Goal: Task Accomplishment & Management: Manage account settings

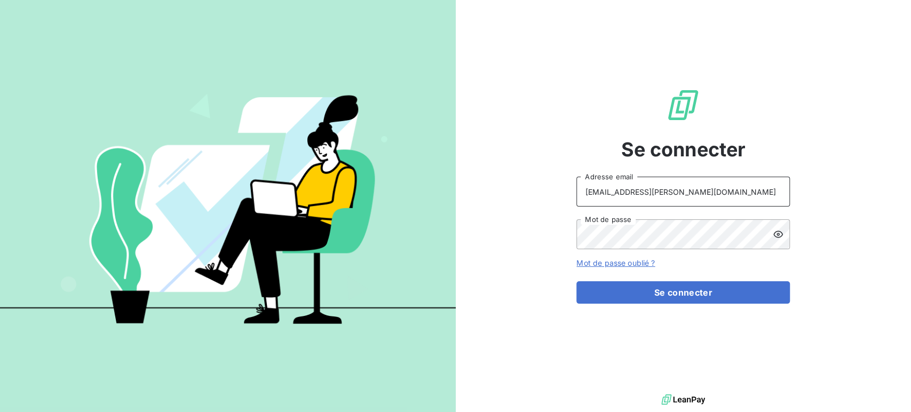
click at [710, 191] on input "recouvrement@serpe.fr" at bounding box center [682, 192] width 213 height 30
type input "barberin@serpe.fr"
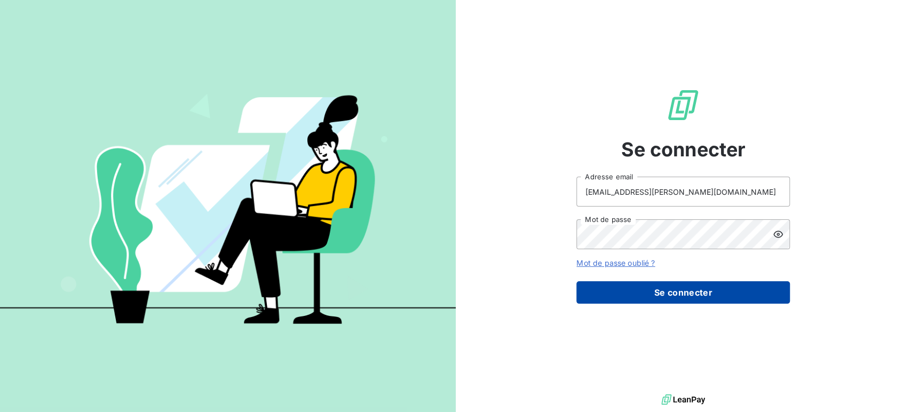
click at [663, 294] on button "Se connecter" at bounding box center [682, 292] width 213 height 22
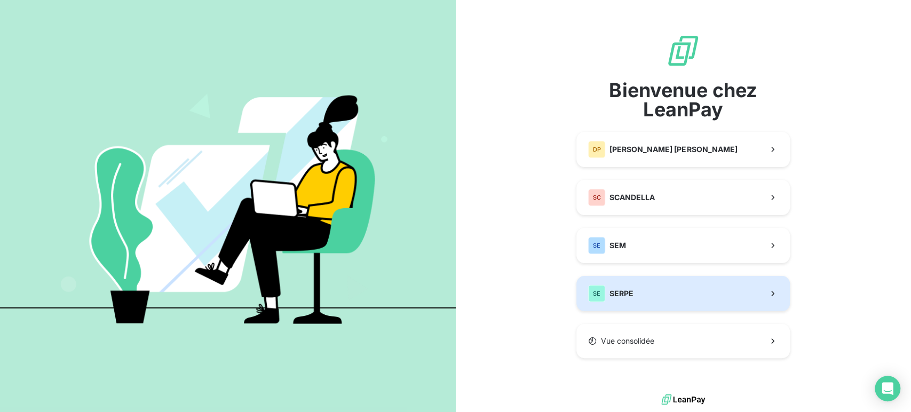
click at [649, 290] on button "SE SERPE" at bounding box center [682, 293] width 213 height 35
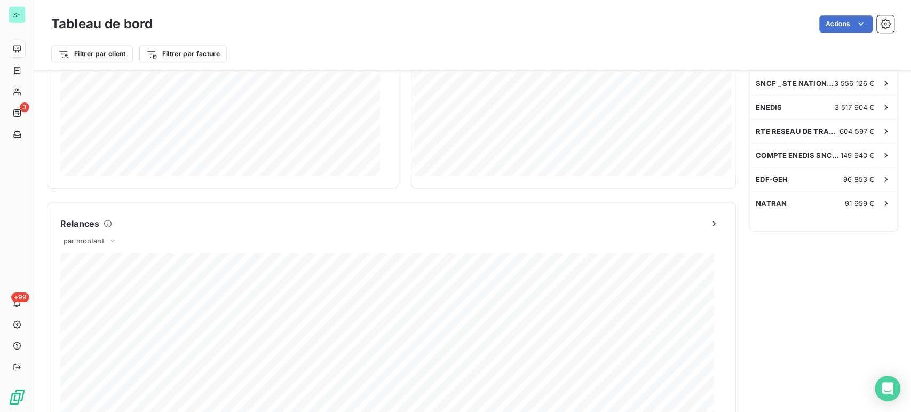
scroll to position [238, 0]
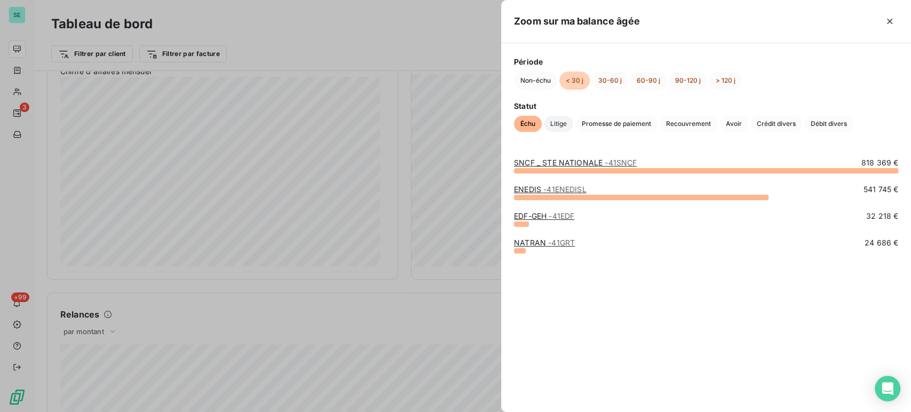
click at [562, 128] on span "Litige" at bounding box center [558, 124] width 29 height 16
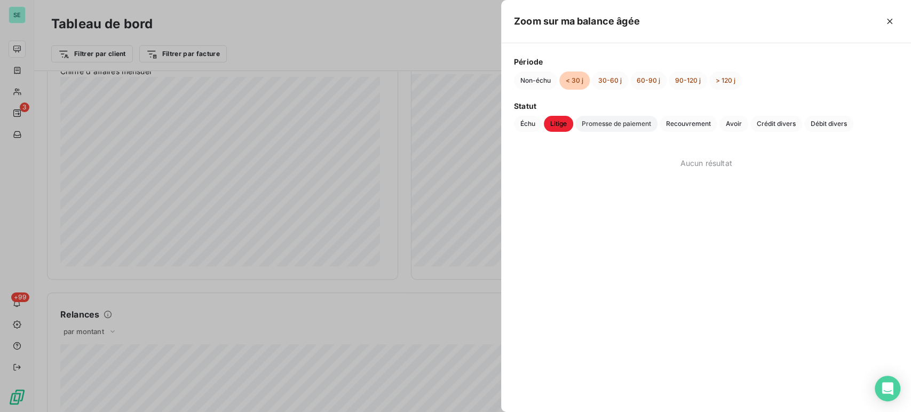
click at [611, 125] on span "Promesse de paiement" at bounding box center [616, 124] width 82 height 16
click at [683, 123] on span "Recouvrement" at bounding box center [689, 124] width 58 height 16
click at [739, 124] on span "Avoir" at bounding box center [733, 124] width 29 height 16
click at [767, 121] on span "Crédit divers" at bounding box center [776, 124] width 52 height 16
click at [838, 126] on span "Débit divers" at bounding box center [828, 124] width 49 height 16
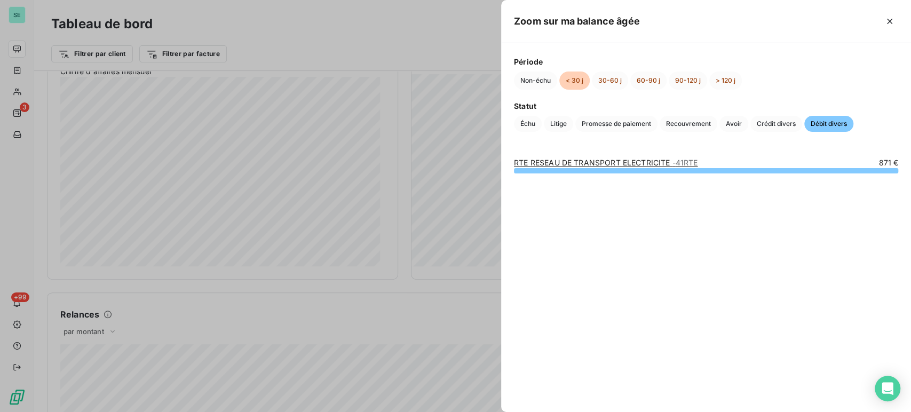
click at [542, 162] on link "RTE RESEAU DE TRANSPORT ELECTRICITE - 41RTE" at bounding box center [606, 162] width 184 height 9
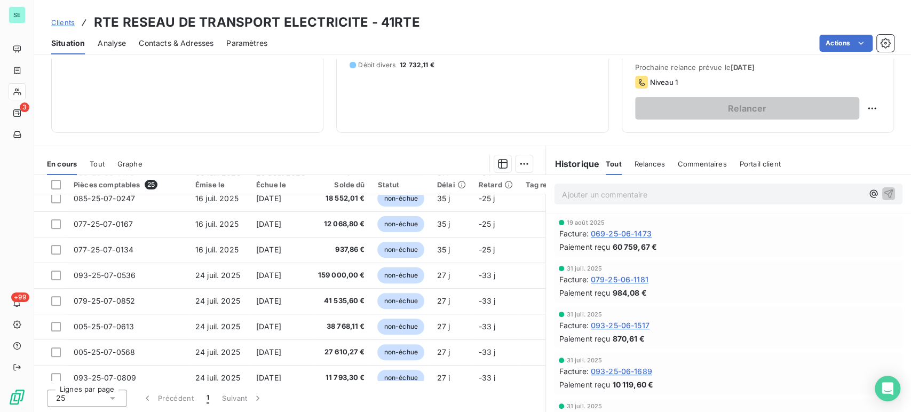
scroll to position [221, 0]
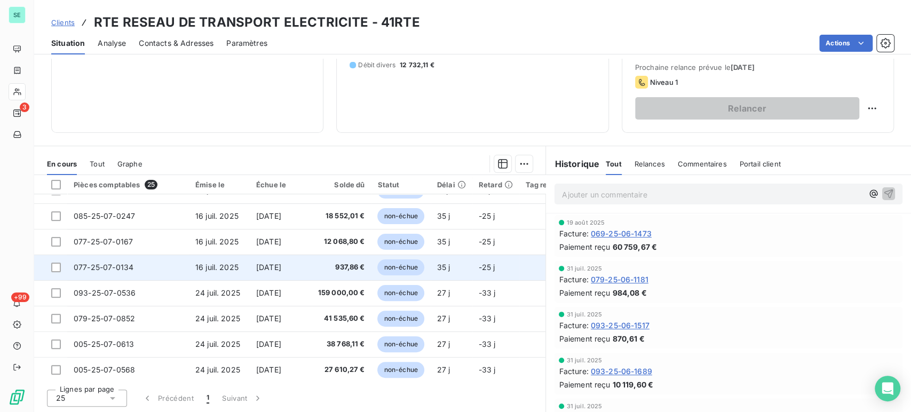
click at [121, 264] on span "077-25-07-0134" at bounding box center [104, 267] width 60 height 9
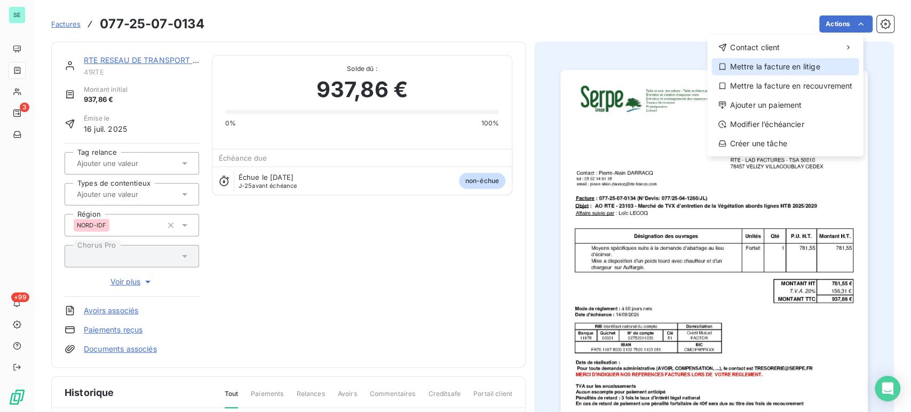
click at [785, 68] on div "Mettre la facture en litige" at bounding box center [784, 66] width 147 height 17
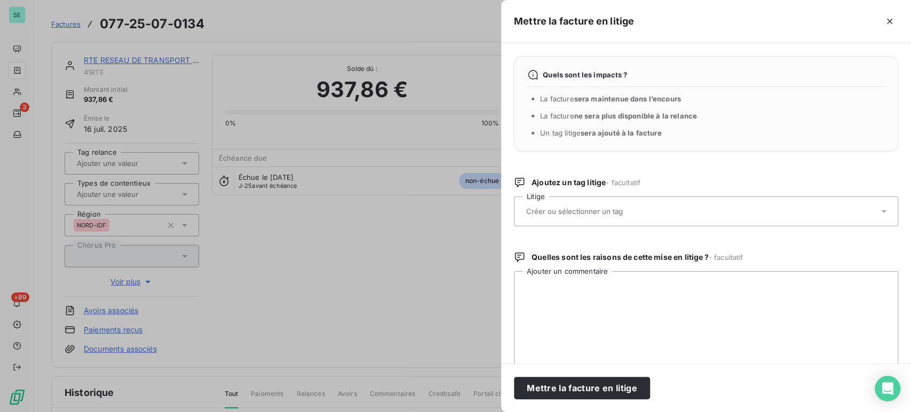
click at [589, 212] on input "text" at bounding box center [602, 212] width 155 height 10
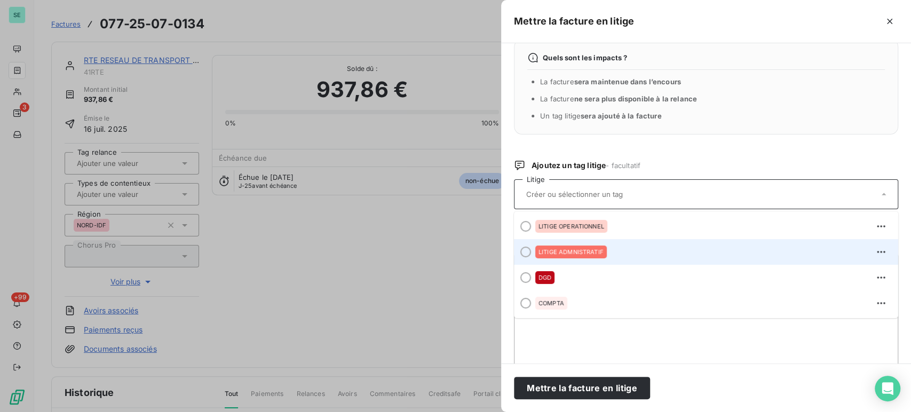
scroll to position [30, 0]
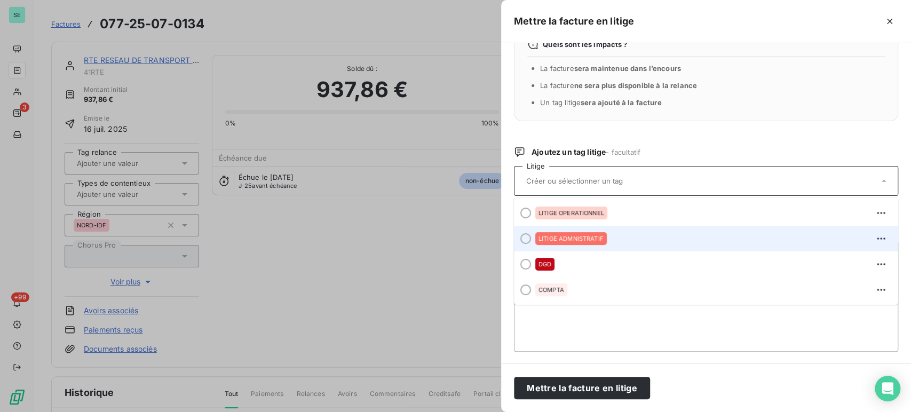
click at [580, 235] on span "LITIGE ADMNISTRATIF" at bounding box center [571, 238] width 65 height 6
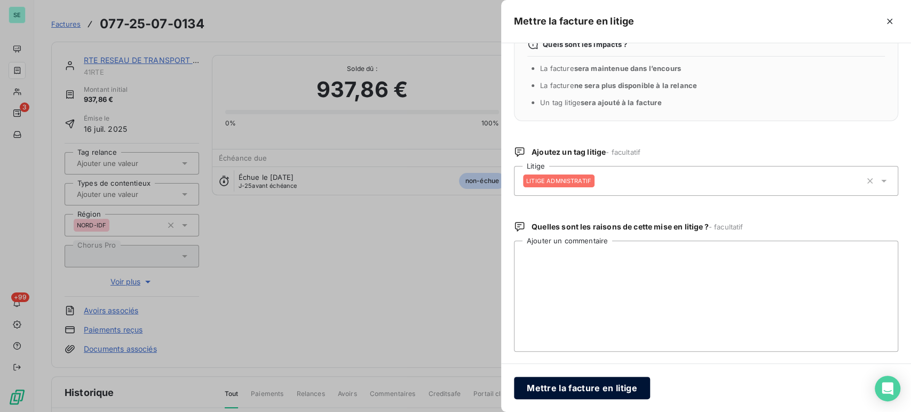
click at [579, 390] on button "Mettre la facture en litige" at bounding box center [582, 388] width 136 height 22
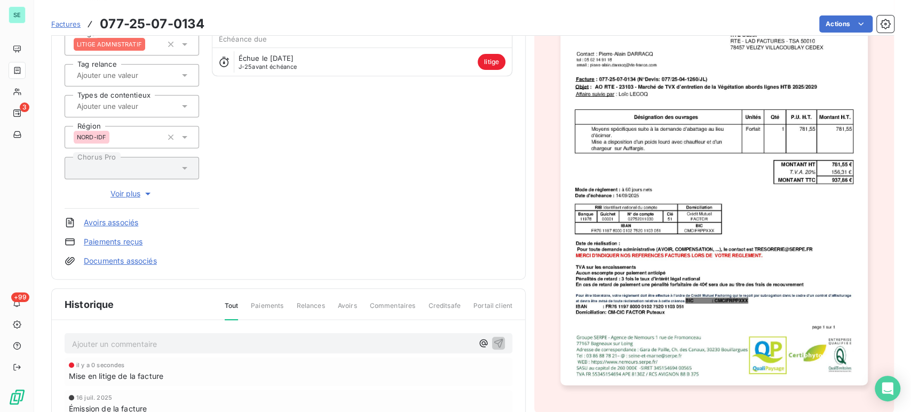
scroll to position [179, 0]
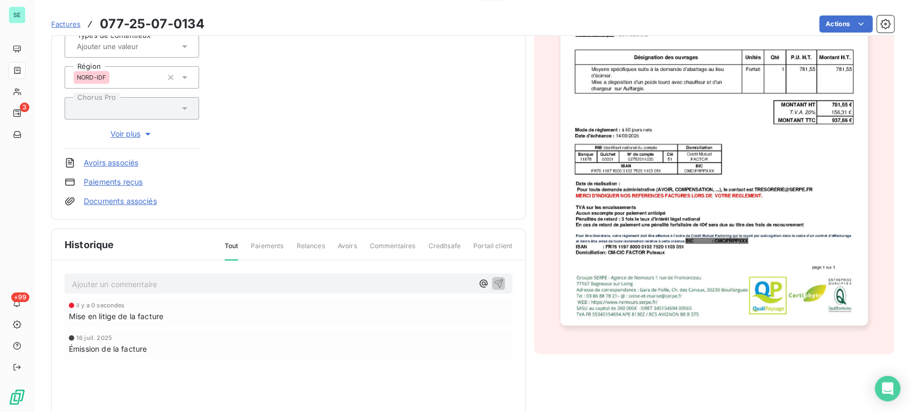
click at [117, 278] on p "Ajouter un commentaire ﻿" at bounding box center [272, 284] width 401 height 13
click at [154, 281] on p "Ajouter un commentaire ﻿" at bounding box center [272, 284] width 401 height 13
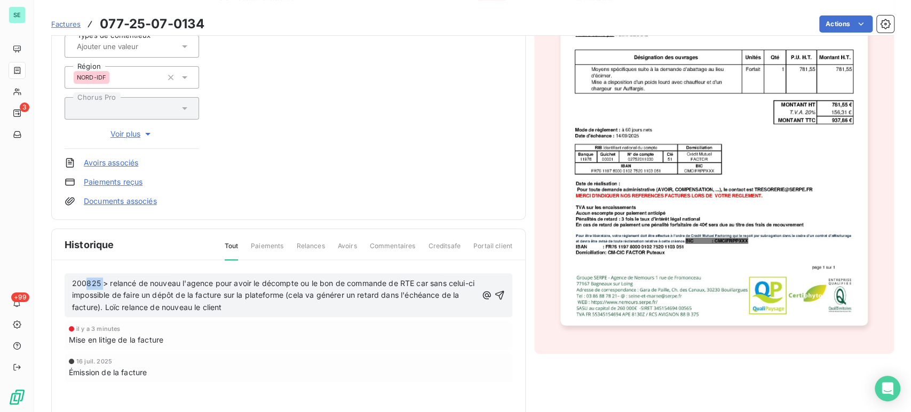
drag, startPoint x: 242, startPoint y: 308, endPoint x: 88, endPoint y: 280, distance: 156.8
click at [88, 280] on p "200825 > relancé de nouveau l'agence pour avoir le décompte ou le bon de comman…" at bounding box center [274, 296] width 405 height 37
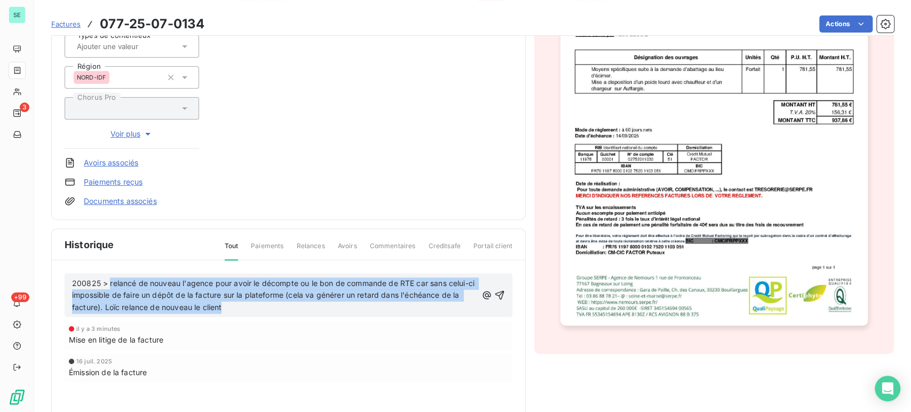
drag, startPoint x: 110, startPoint y: 283, endPoint x: 248, endPoint y: 306, distance: 139.6
click at [248, 306] on p "200825 > relancé de nouveau l'agence pour avoir le décompte ou le bon de comman…" at bounding box center [274, 296] width 405 height 37
copy span "relancé de nouveau l'agence pour avoir le décompte ou le bon de commande de RTE…"
click at [233, 305] on p "200825 > relancé de nouveau l'agence pour avoir le décompte ou le bon de comman…" at bounding box center [274, 296] width 405 height 37
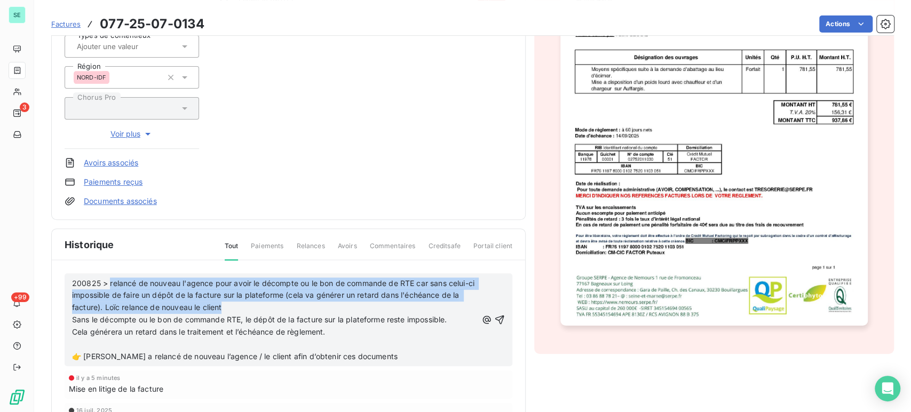
drag, startPoint x: 109, startPoint y: 282, endPoint x: 238, endPoint y: 305, distance: 130.1
click at [238, 305] on p "200825 > relancé de nouveau l'agence pour avoir le décompte ou le bon de comman…" at bounding box center [274, 302] width 405 height 49
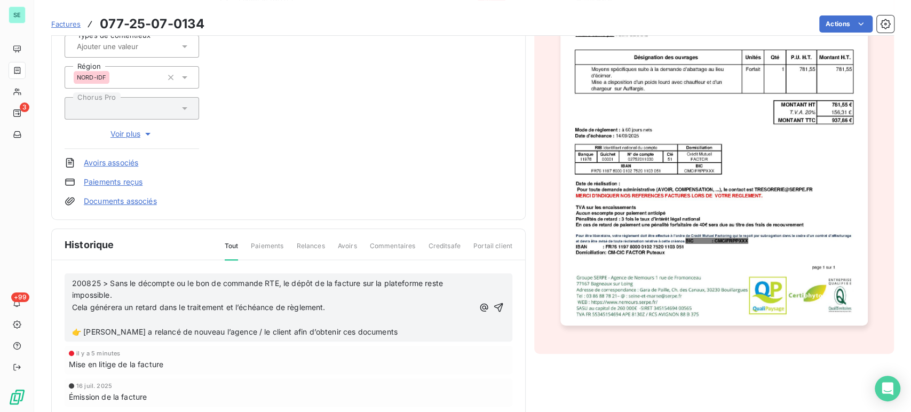
click at [125, 292] on p "200825 > Sans le décompte ou le bon de commande RTE, le dépôt de la facture sur…" at bounding box center [272, 290] width 401 height 25
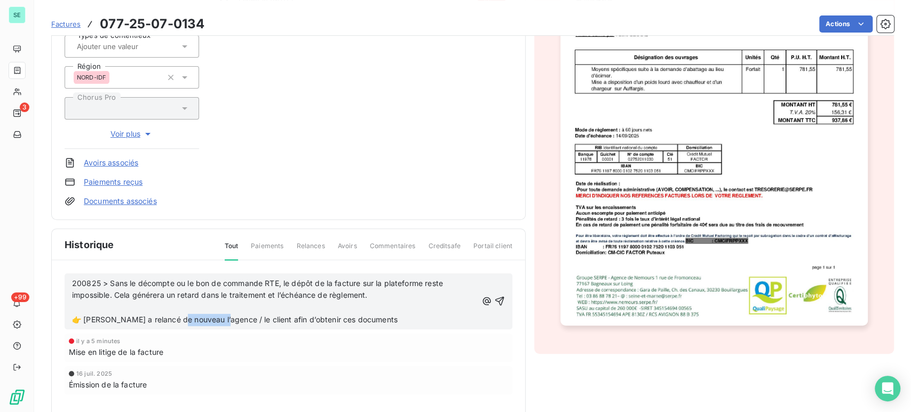
drag, startPoint x: 179, startPoint y: 317, endPoint x: 219, endPoint y: 315, distance: 40.1
click at [219, 315] on span "👉 [PERSON_NAME] a relancé de nouveau l’agence / le client afin d’obtenir ces do…" at bounding box center [235, 319] width 326 height 9
click at [325, 320] on p "👉 [PERSON_NAME] a relancé de nouveau le client afin d’obtenir ces documents" at bounding box center [274, 320] width 405 height 12
drag, startPoint x: 78, startPoint y: 311, endPoint x: 84, endPoint y: 317, distance: 8.7
click at [84, 317] on div "200825 > Sans le décompte ou le bon de commande RTE, le dépôt de la facture sur…" at bounding box center [274, 302] width 405 height 49
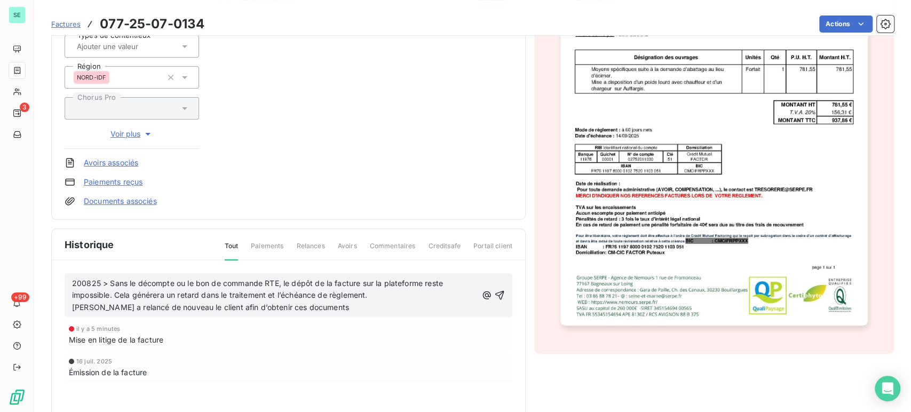
click at [325, 308] on p "[PERSON_NAME] a relancé de nouveau le client afin d’obtenir ces documents" at bounding box center [274, 308] width 405 height 12
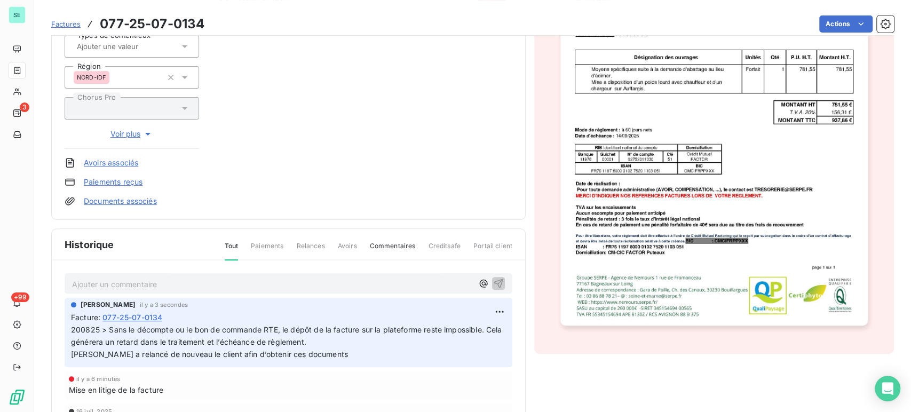
scroll to position [60, 0]
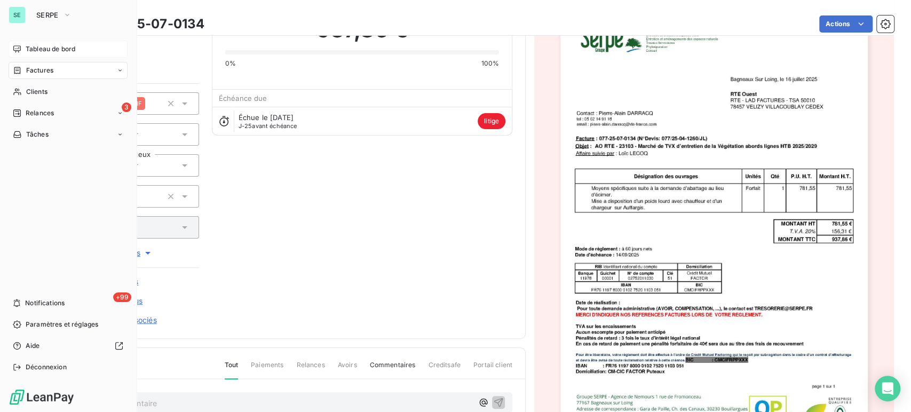
click at [43, 51] on span "Tableau de bord" at bounding box center [51, 49] width 50 height 10
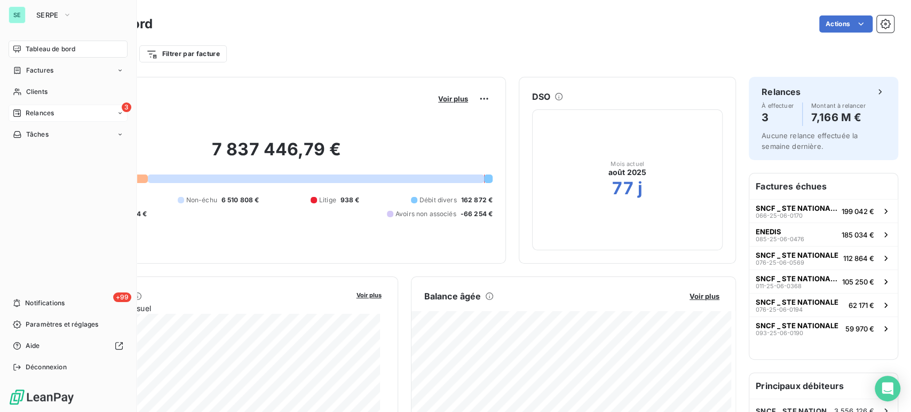
click at [36, 112] on span "Relances" at bounding box center [40, 113] width 28 height 10
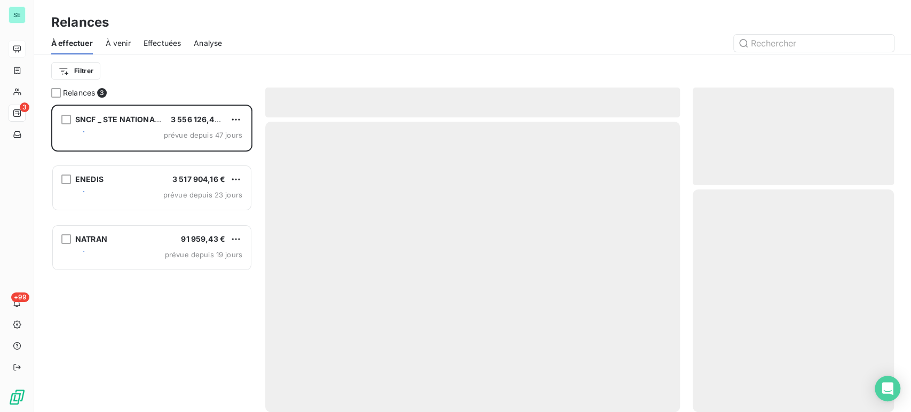
scroll to position [298, 192]
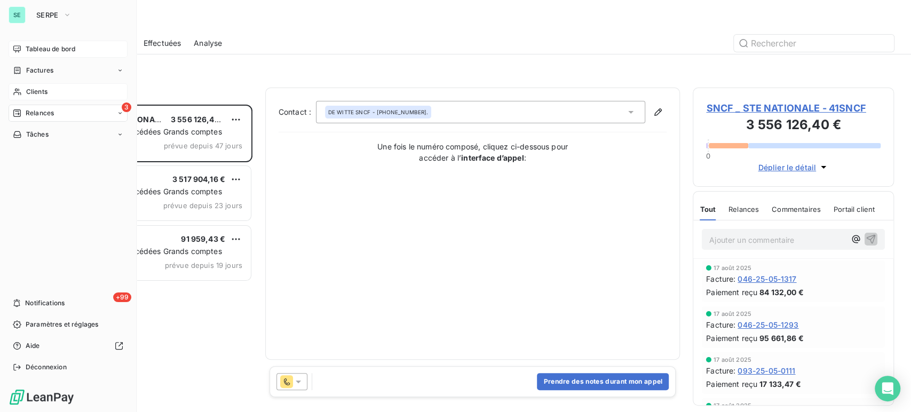
click at [36, 92] on span "Clients" at bounding box center [36, 92] width 21 height 10
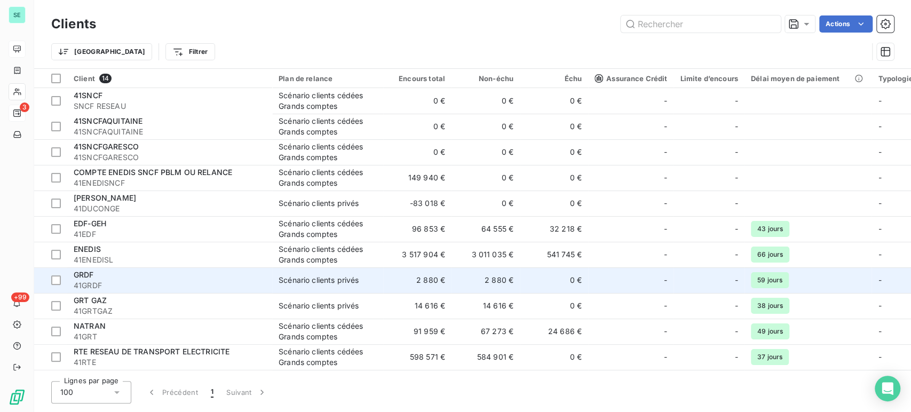
click at [113, 280] on span "41GRDF" at bounding box center [170, 285] width 192 height 11
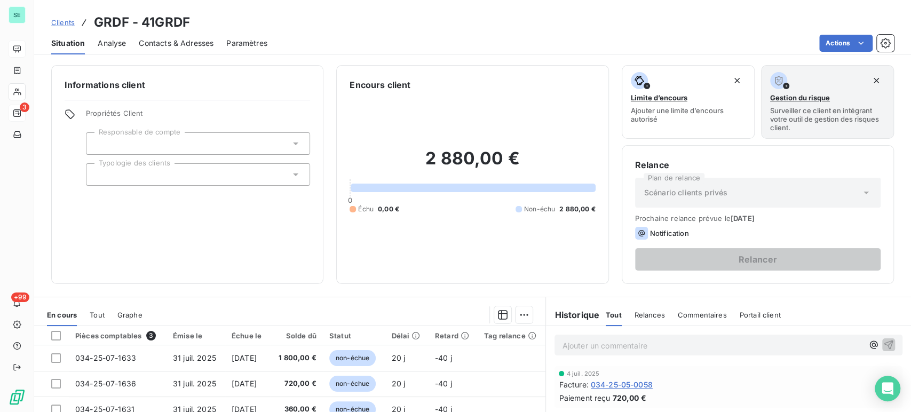
scroll to position [118, 0]
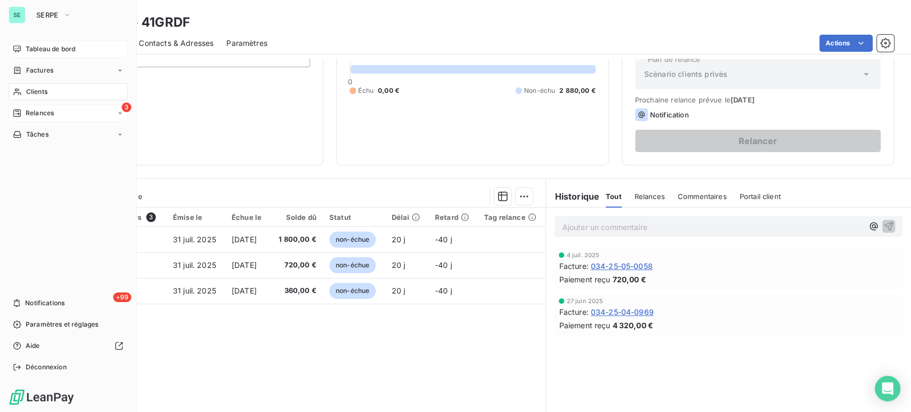
click at [36, 48] on span "Tableau de bord" at bounding box center [51, 49] width 50 height 10
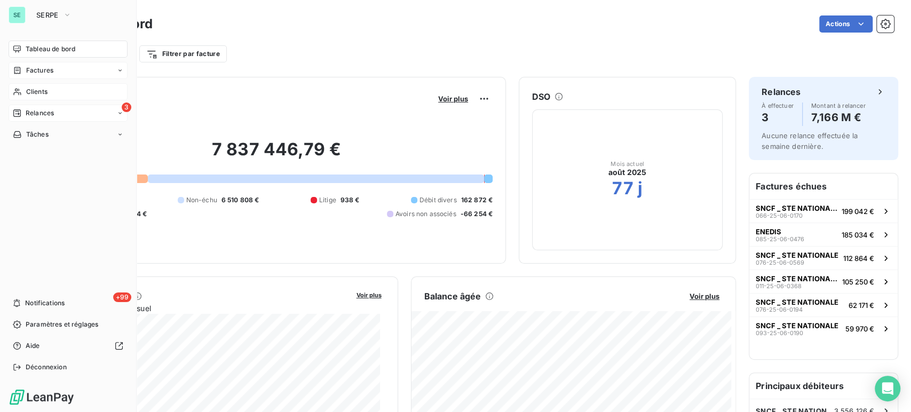
click at [41, 68] on span "Factures" at bounding box center [39, 71] width 27 height 10
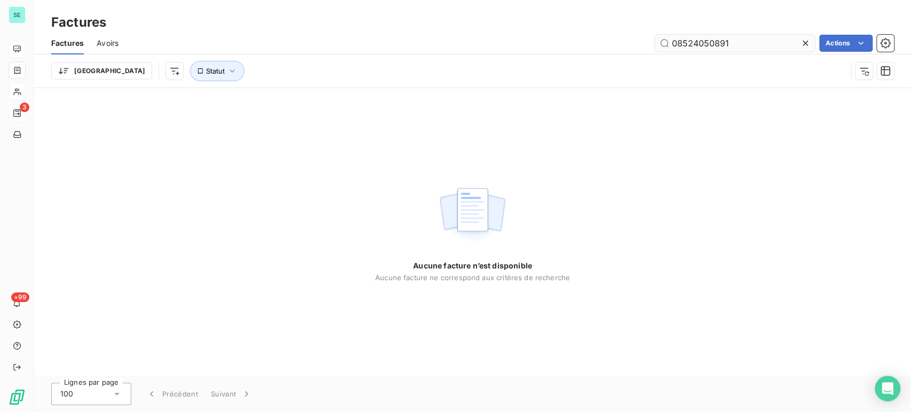
drag, startPoint x: 735, startPoint y: 42, endPoint x: 656, endPoint y: 41, distance: 79.5
click at [656, 41] on input "08524050891" at bounding box center [735, 43] width 160 height 17
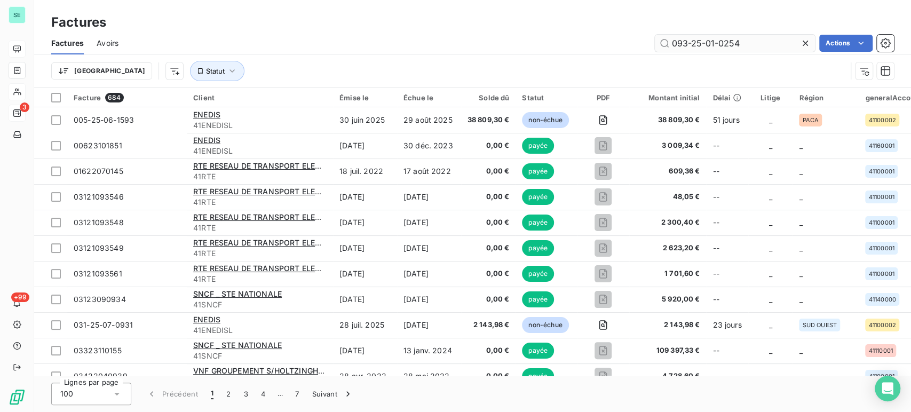
type input "093-25-01-0254"
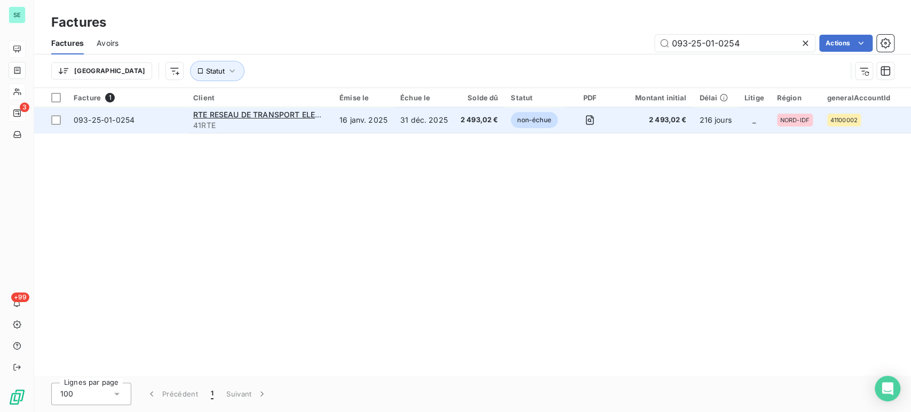
click at [102, 122] on span "093-25-01-0254" at bounding box center [104, 119] width 61 height 9
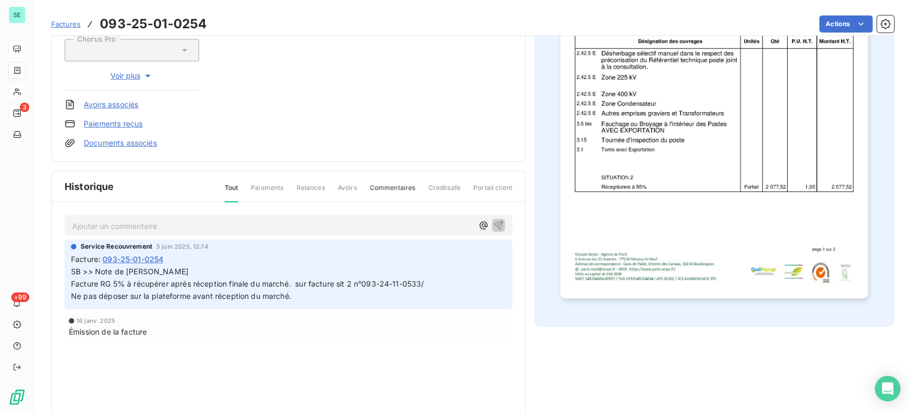
scroll to position [229, 0]
